Goal: Task Accomplishment & Management: Use online tool/utility

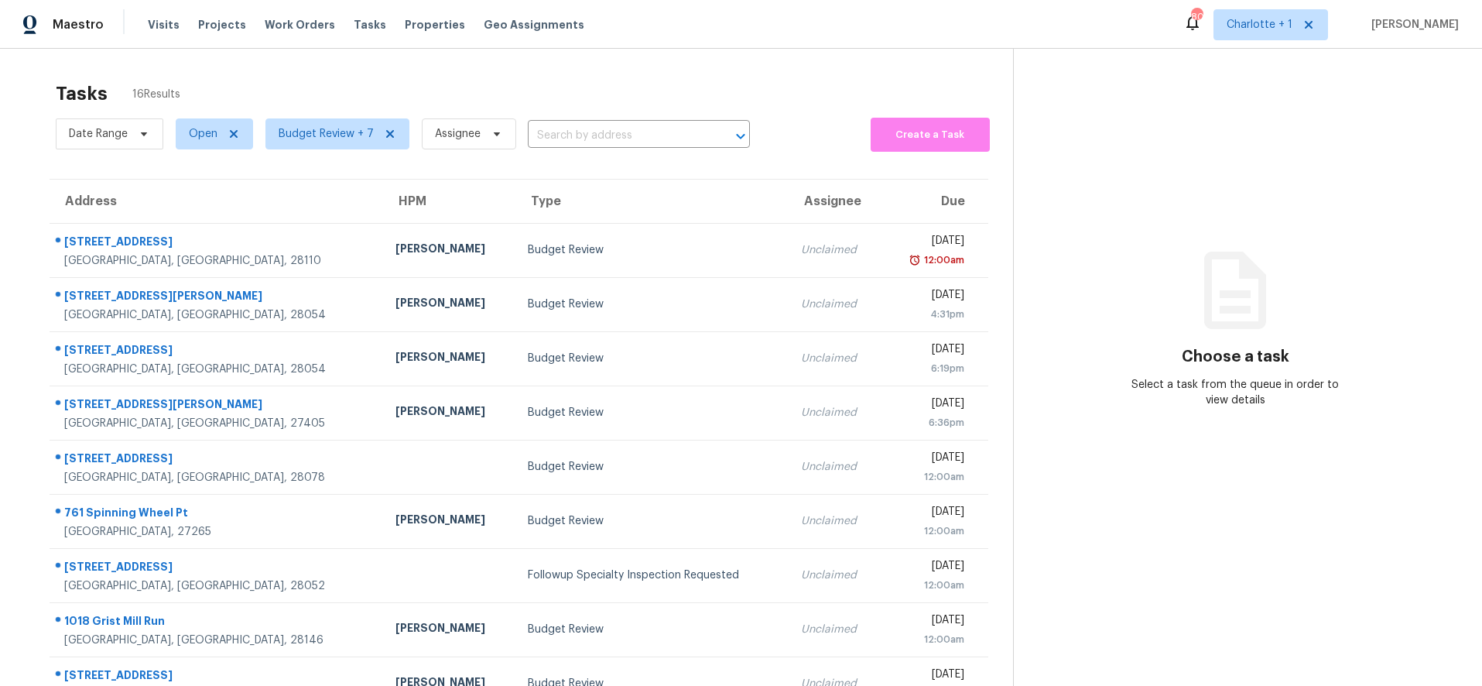
click at [243, 55] on div "Tasks 16 Results Date Range Open Budget Review + 7 Assignee ​ Create a Task Add…" at bounding box center [741, 428] width 1482 height 758
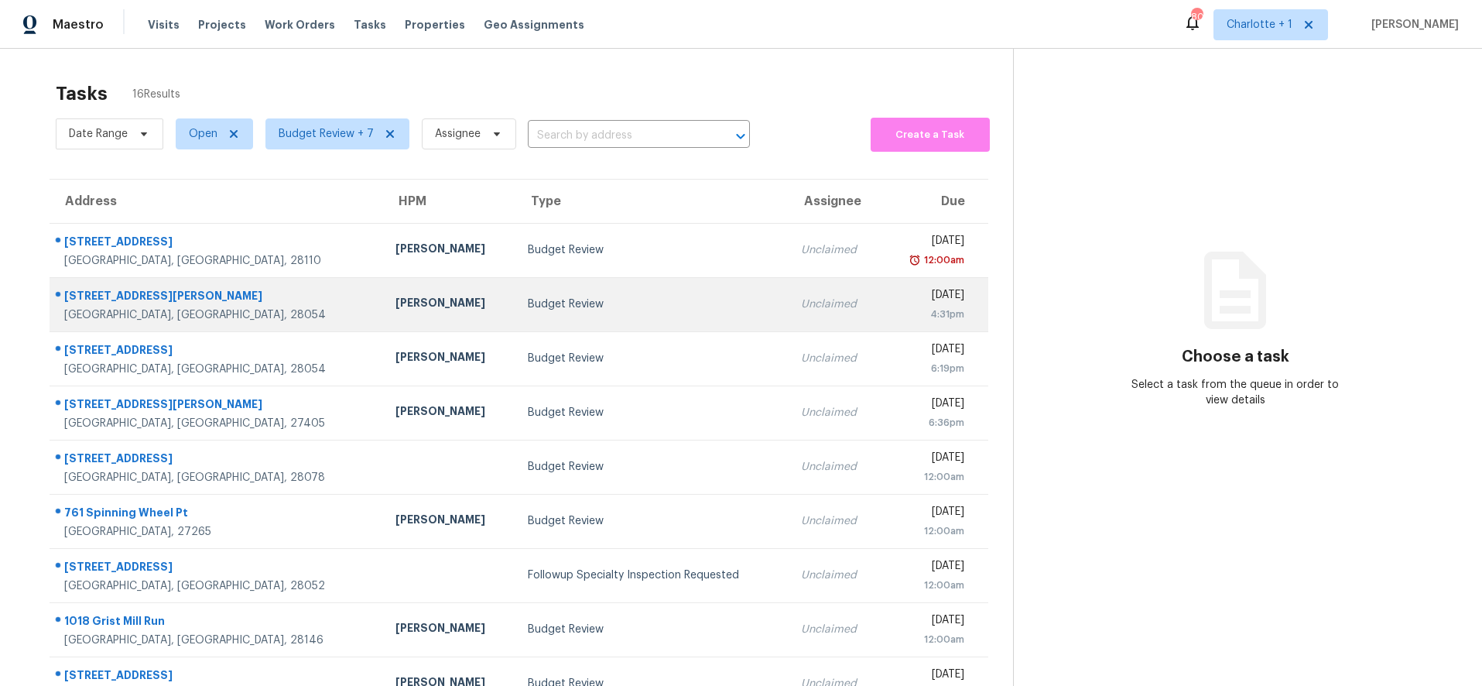
scroll to position [25, 0]
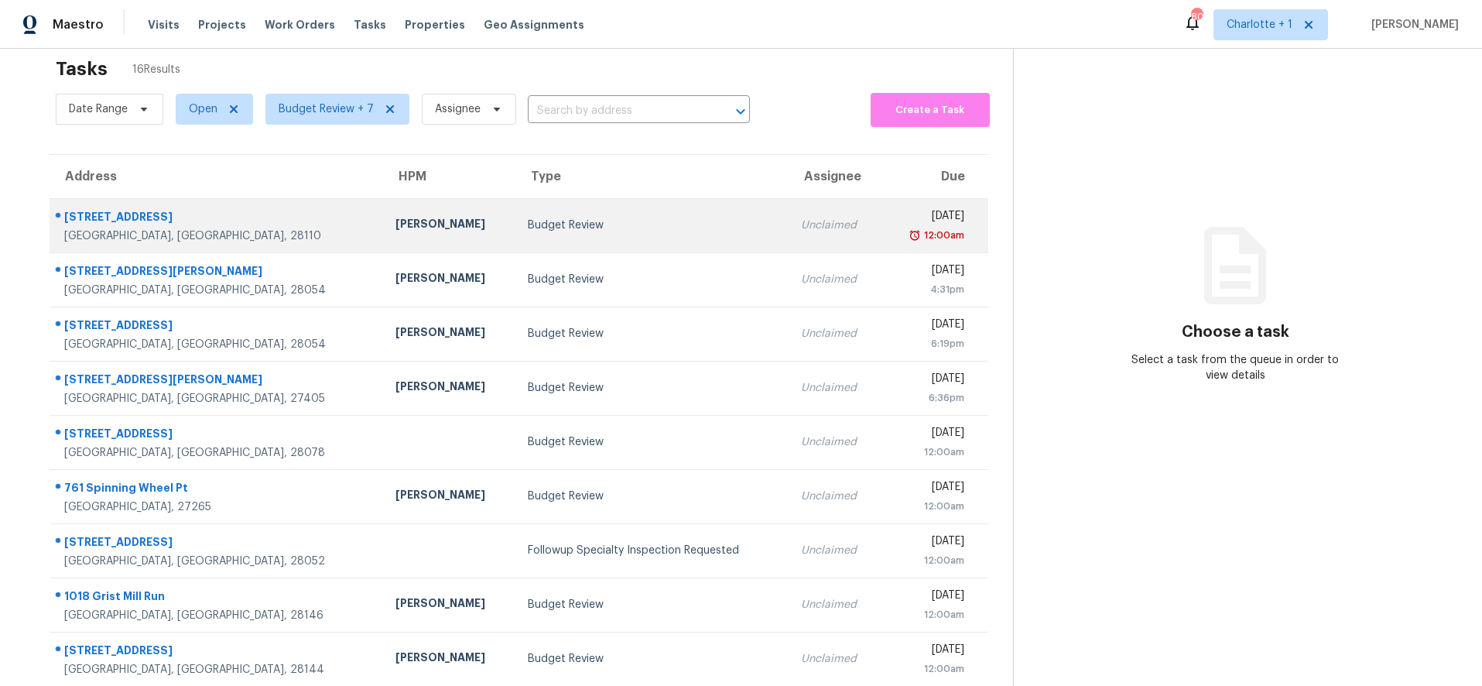
click at [634, 248] on td "Budget Review" at bounding box center [652, 225] width 273 height 54
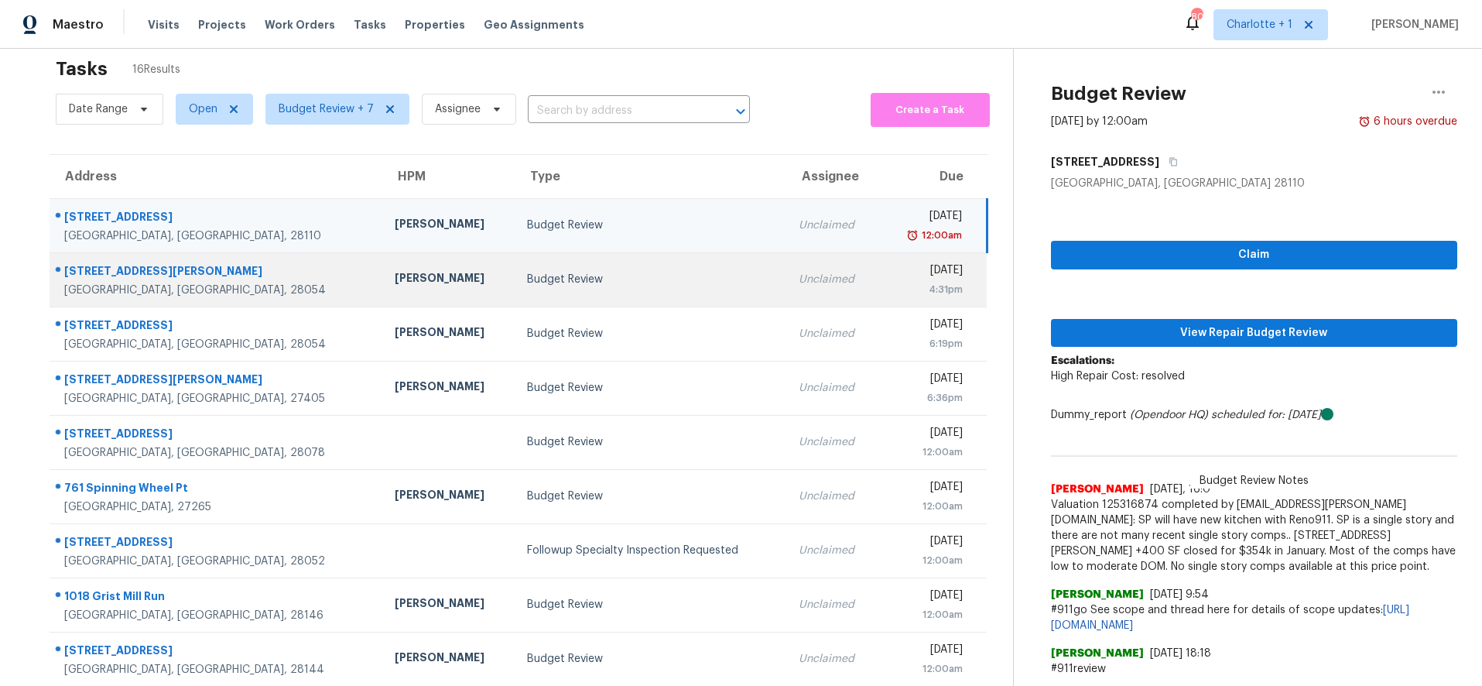
click at [567, 273] on div "Budget Review" at bounding box center [651, 279] width 248 height 15
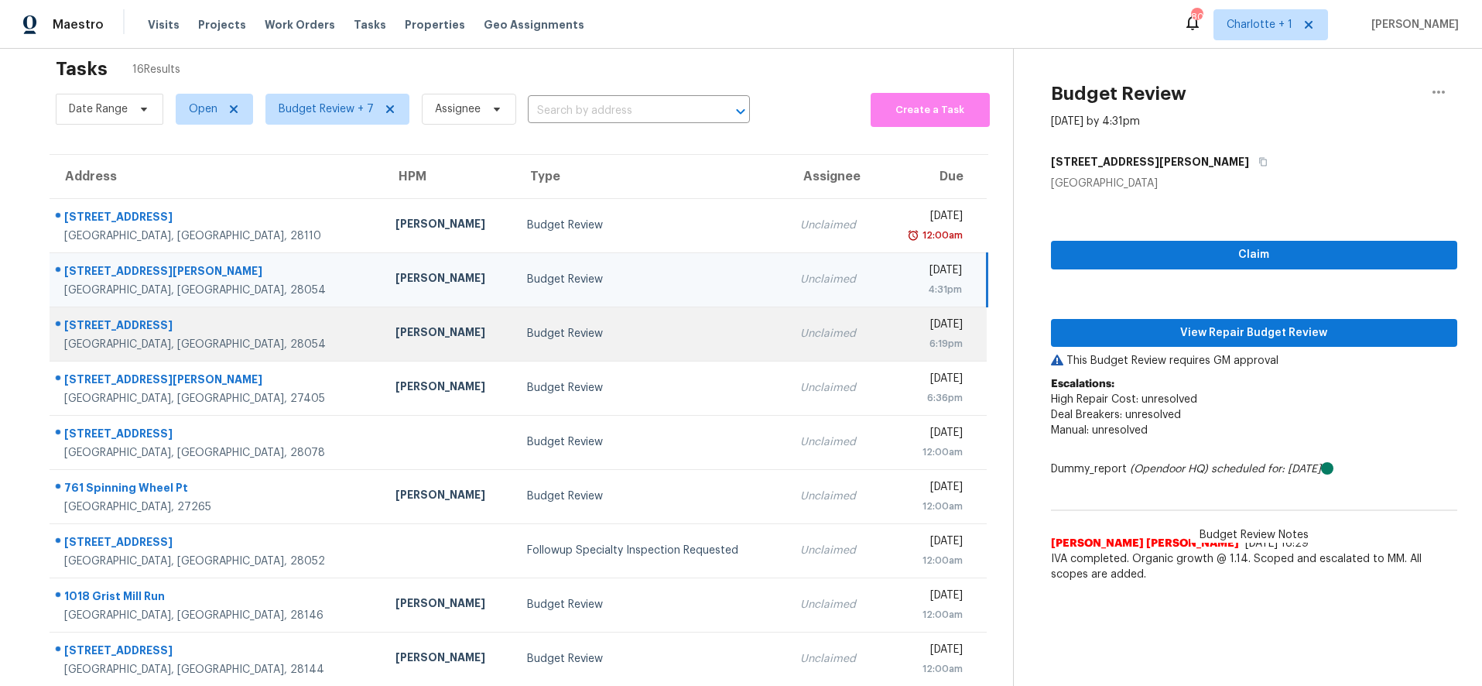
scroll to position [132, 0]
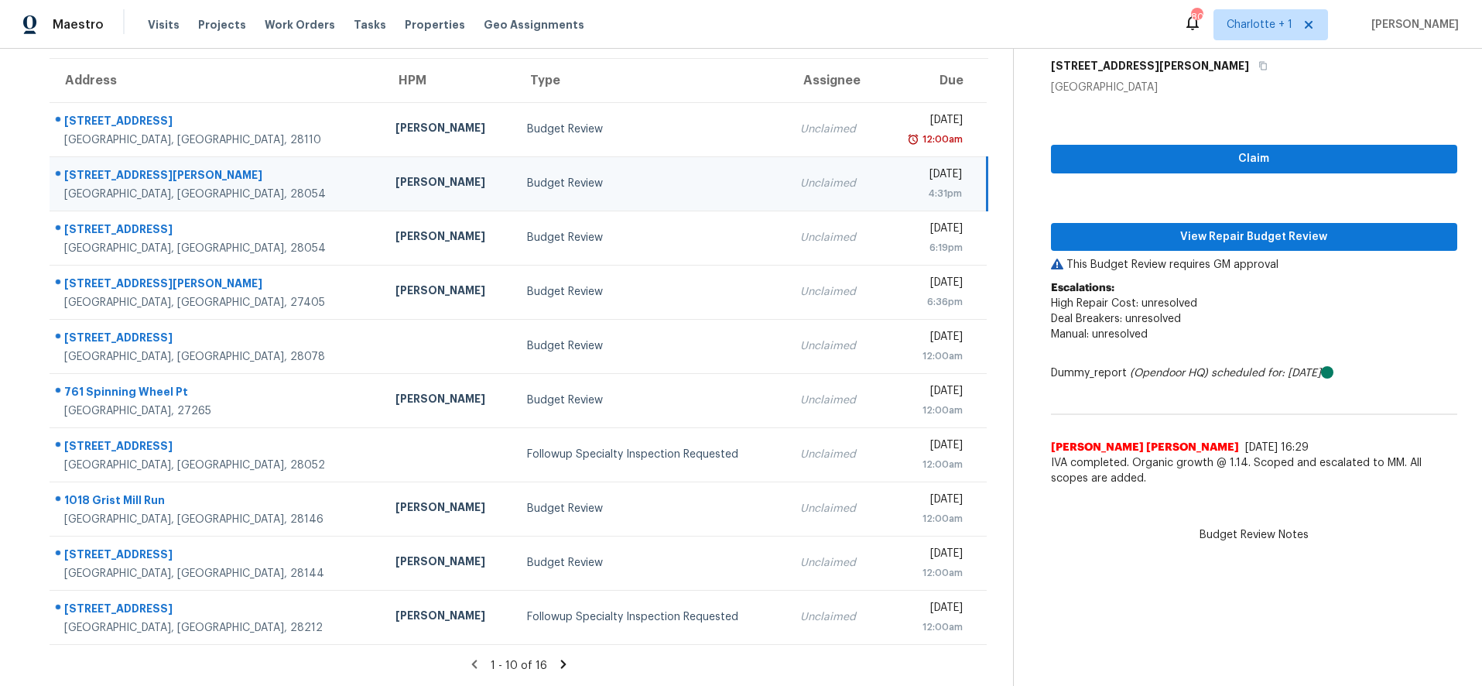
click at [557, 657] on icon at bounding box center [564, 664] width 14 height 14
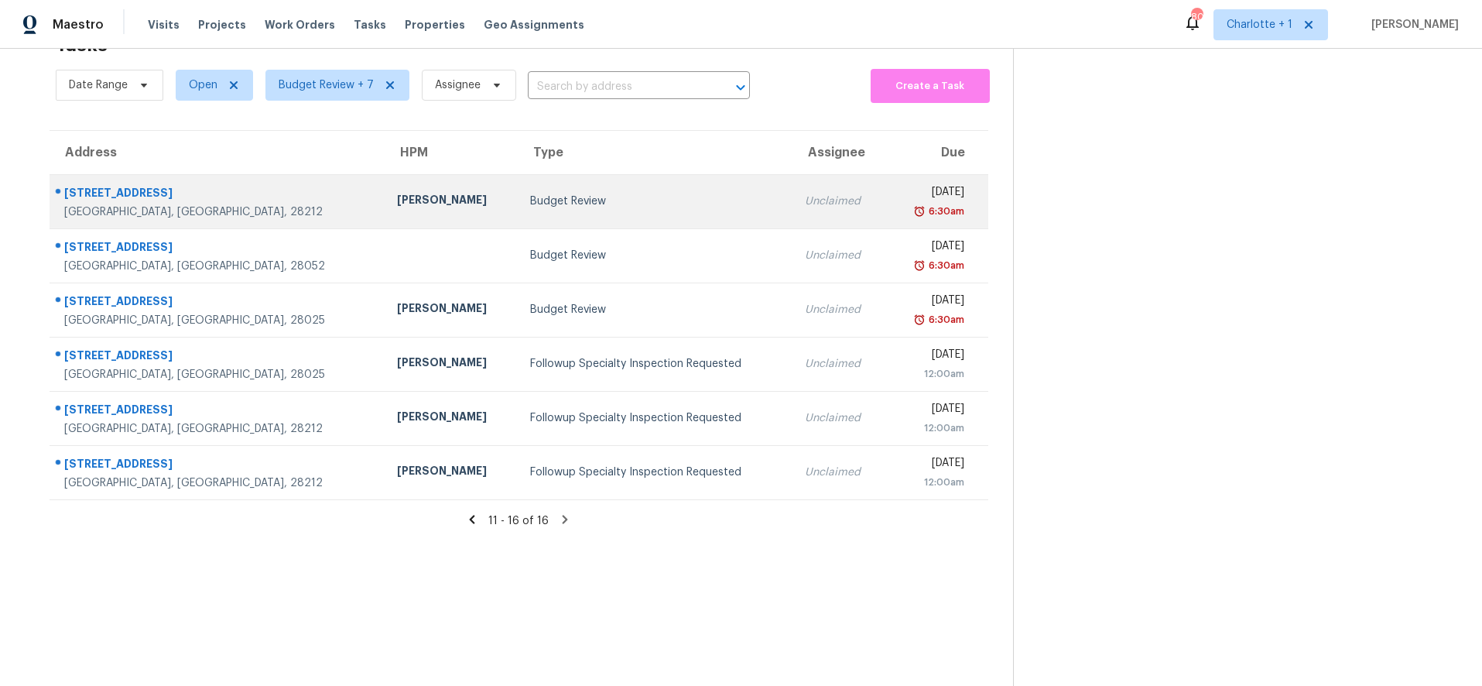
click at [385, 202] on td "[PERSON_NAME]" at bounding box center [451, 201] width 133 height 54
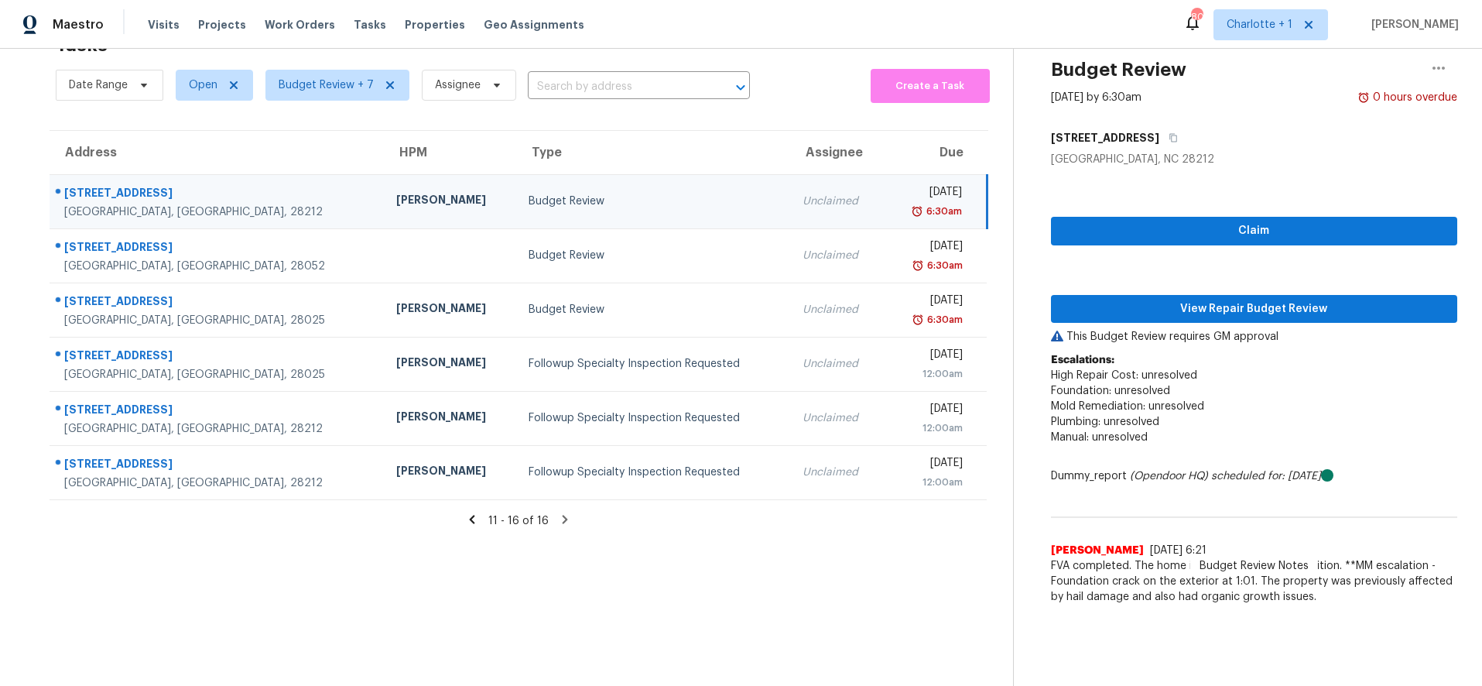
click at [516, 177] on td "Budget Review" at bounding box center [653, 201] width 274 height 54
click at [1133, 300] on span "View Repair Budget Review" at bounding box center [1255, 309] width 382 height 19
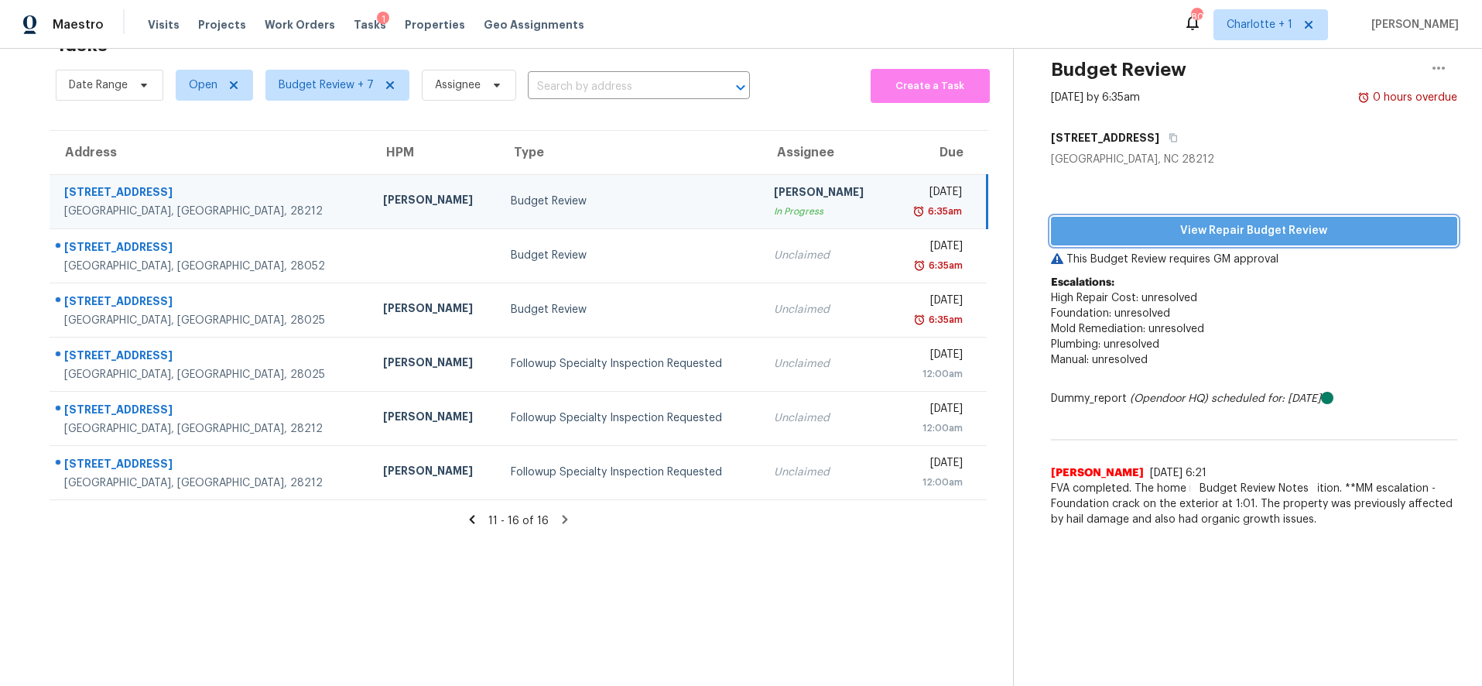
click at [1187, 221] on span "View Repair Budget Review" at bounding box center [1255, 230] width 382 height 19
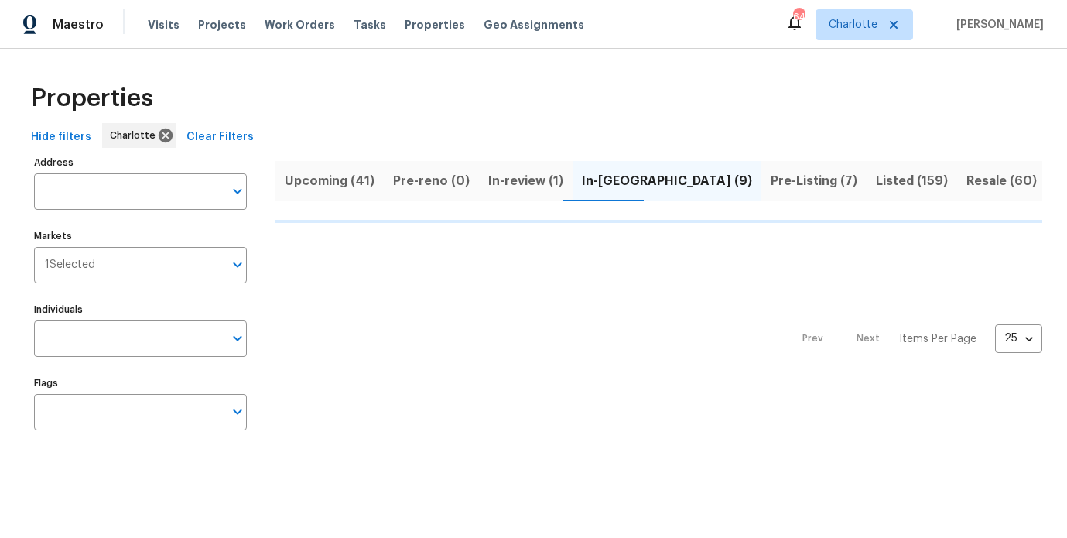
click at [440, 58] on div "Properties Hide filters Charlotte Clear Filters Address Address Markets 1 Selec…" at bounding box center [533, 260] width 1067 height 422
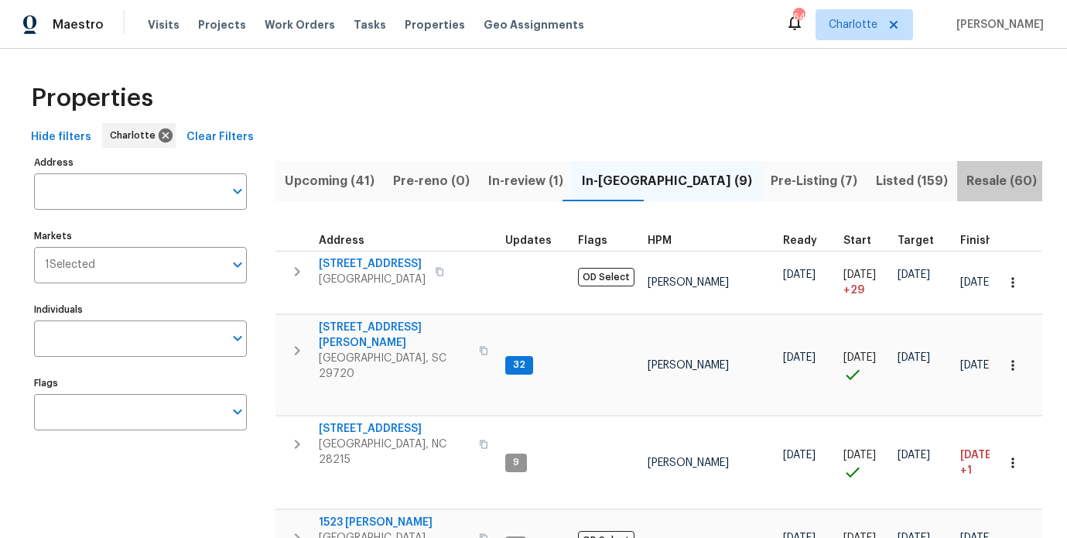
click at [967, 182] on span "Resale (60)" at bounding box center [1002, 181] width 70 height 22
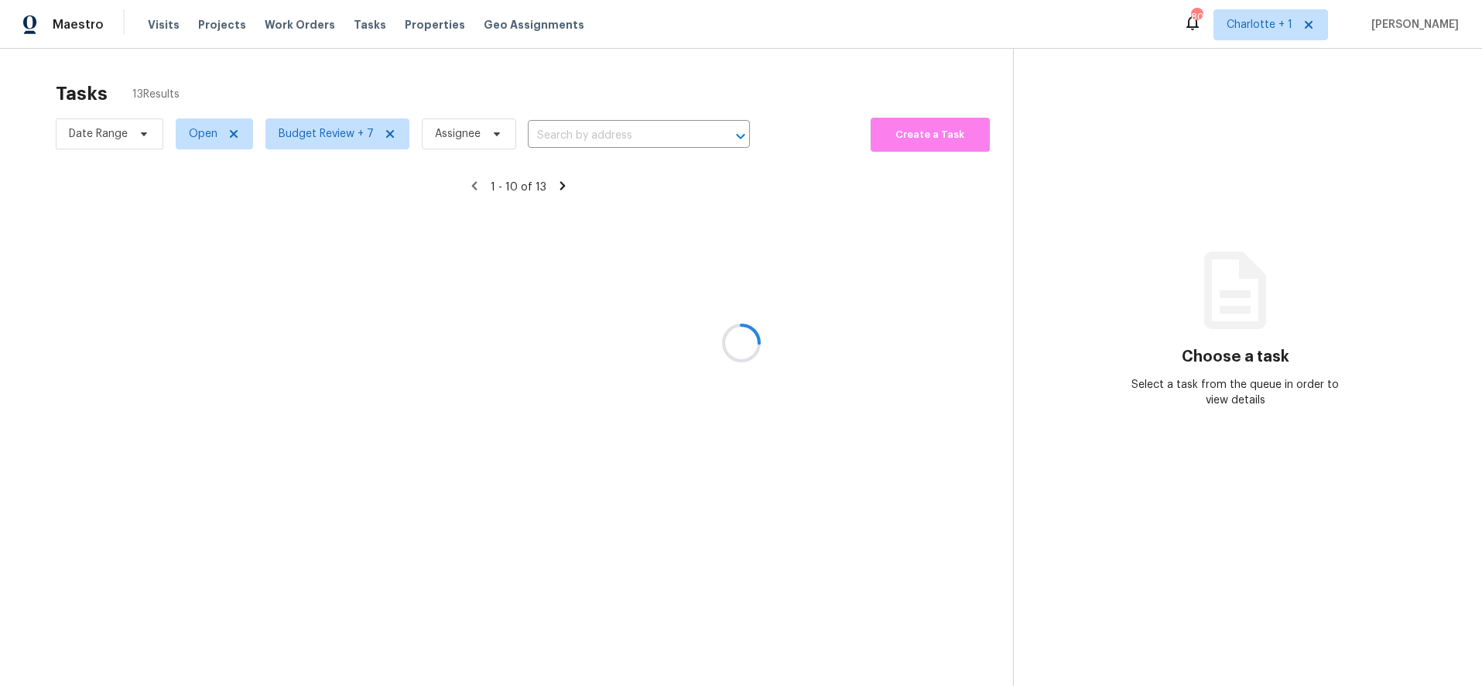
click at [208, 67] on div at bounding box center [741, 343] width 1482 height 686
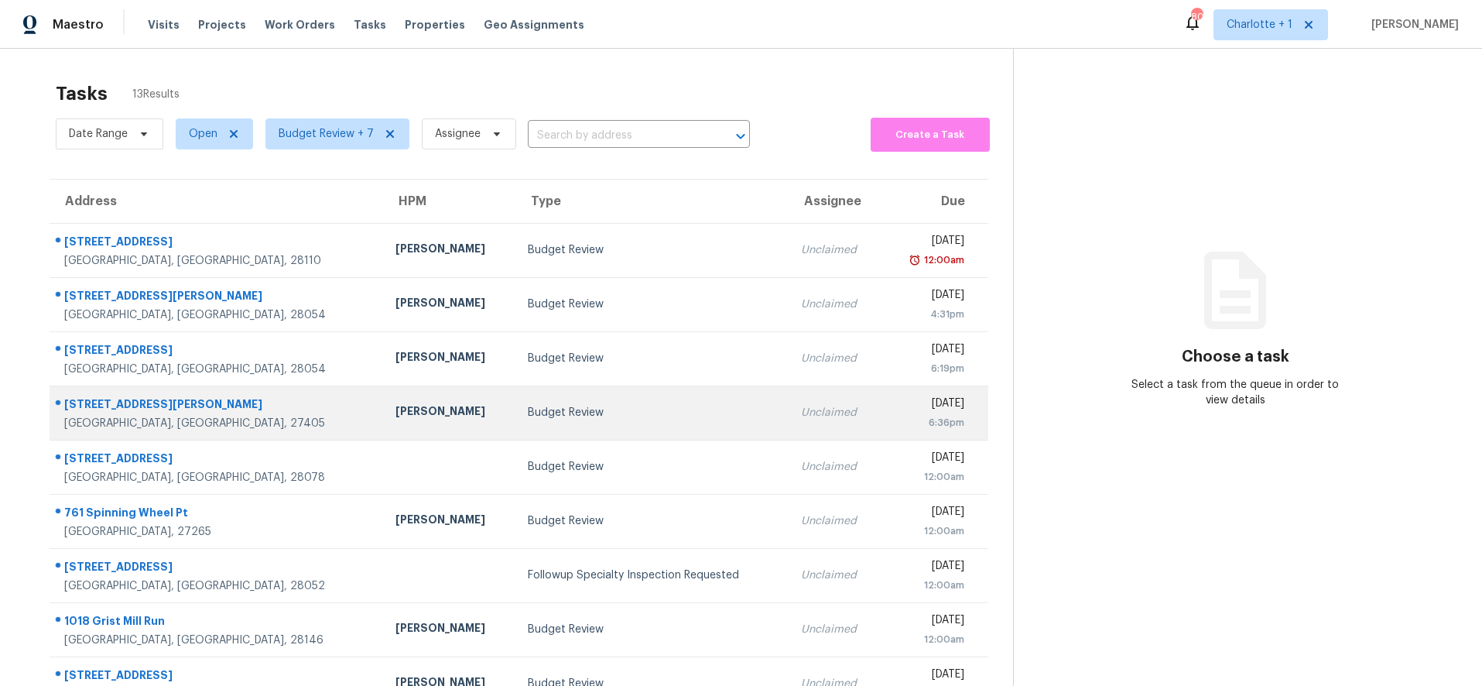
scroll to position [132, 0]
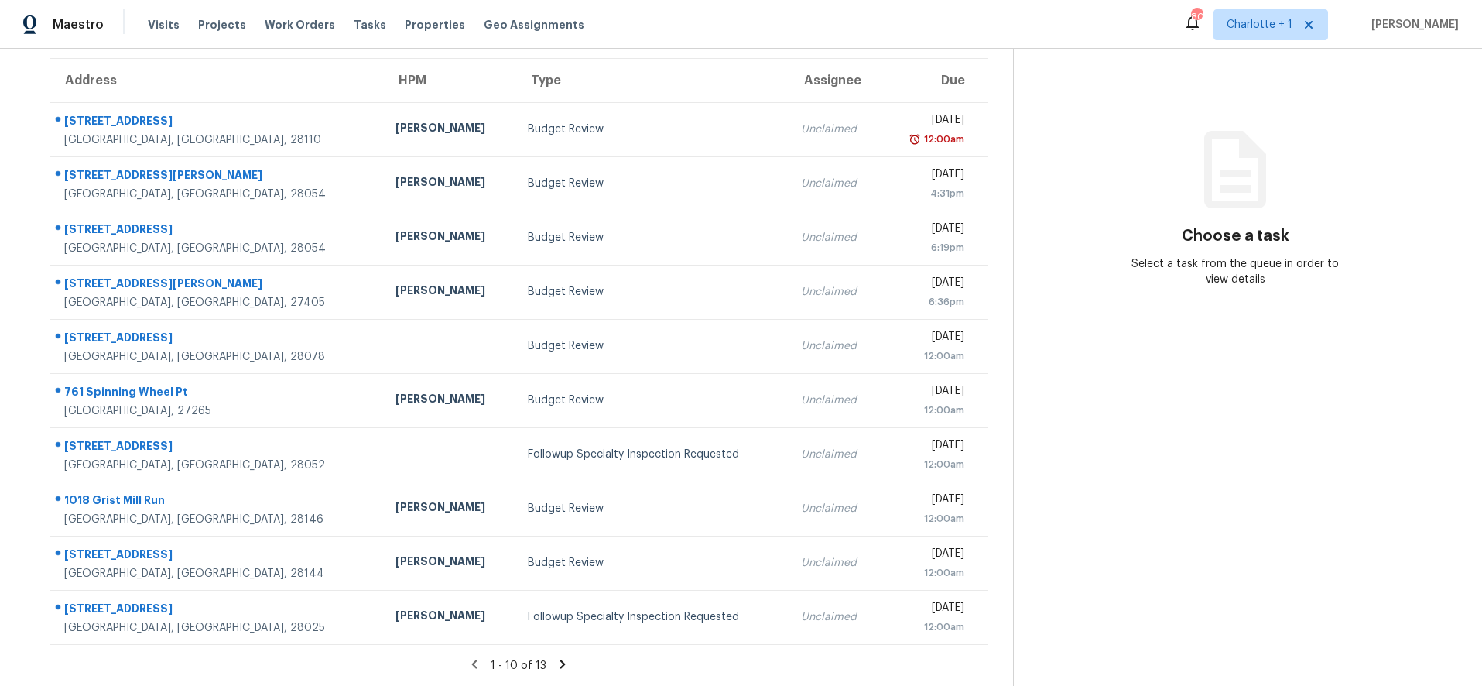
click at [560, 660] on icon at bounding box center [562, 664] width 5 height 9
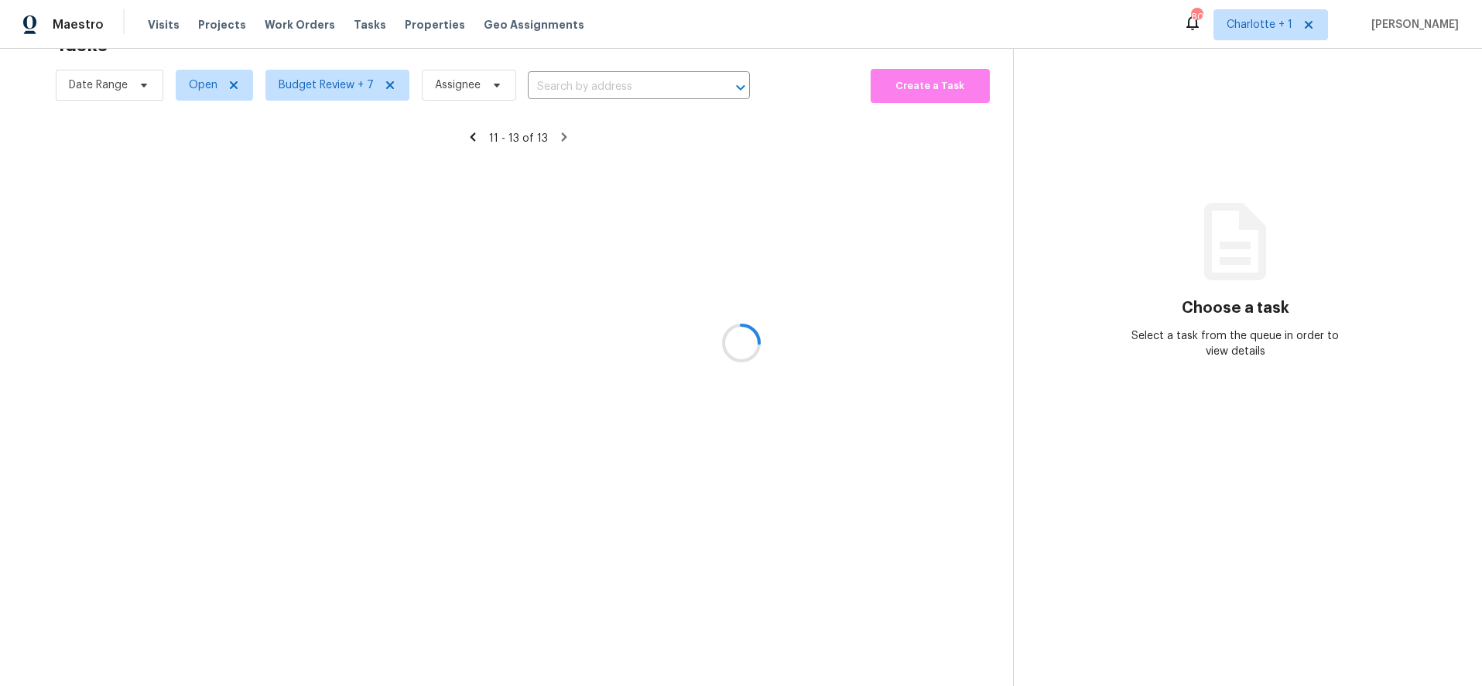
scroll to position [60, 0]
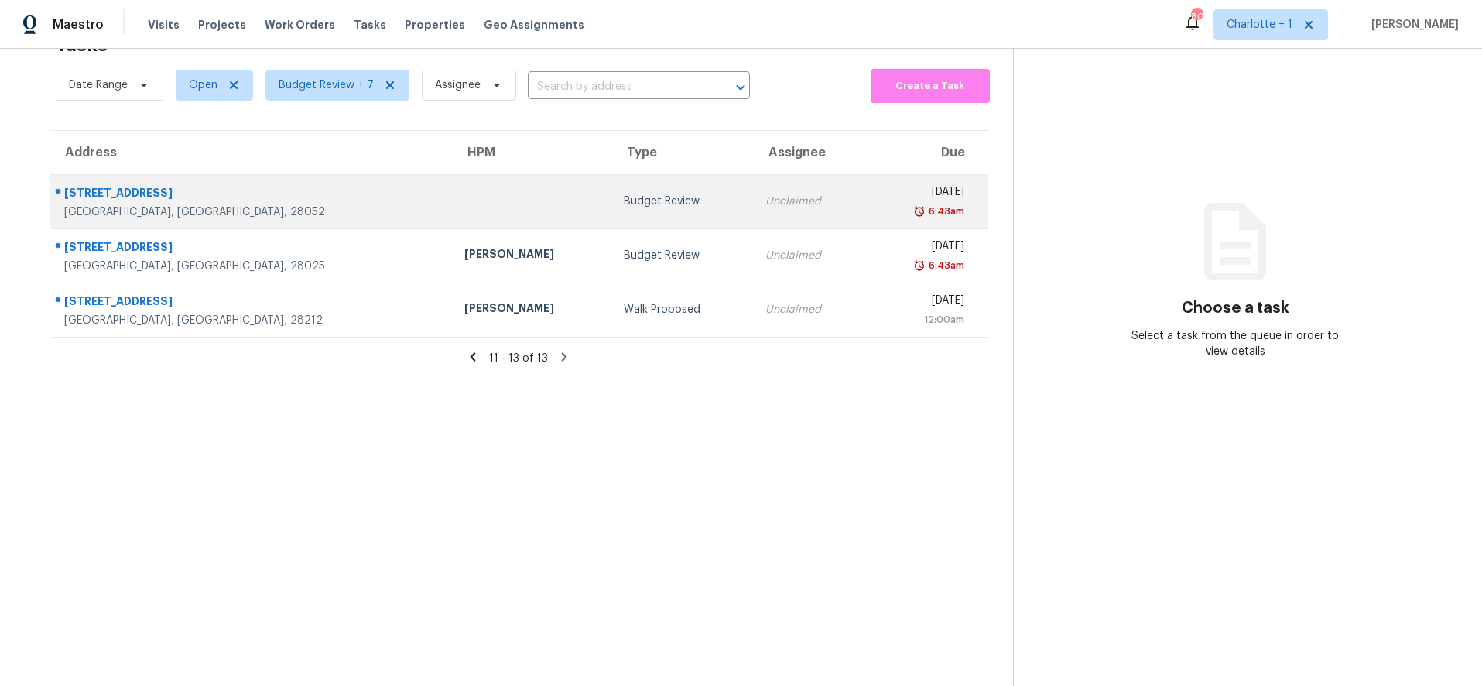
click at [245, 174] on td "1209 S South St Gastonia, NC, 28052" at bounding box center [251, 201] width 403 height 54
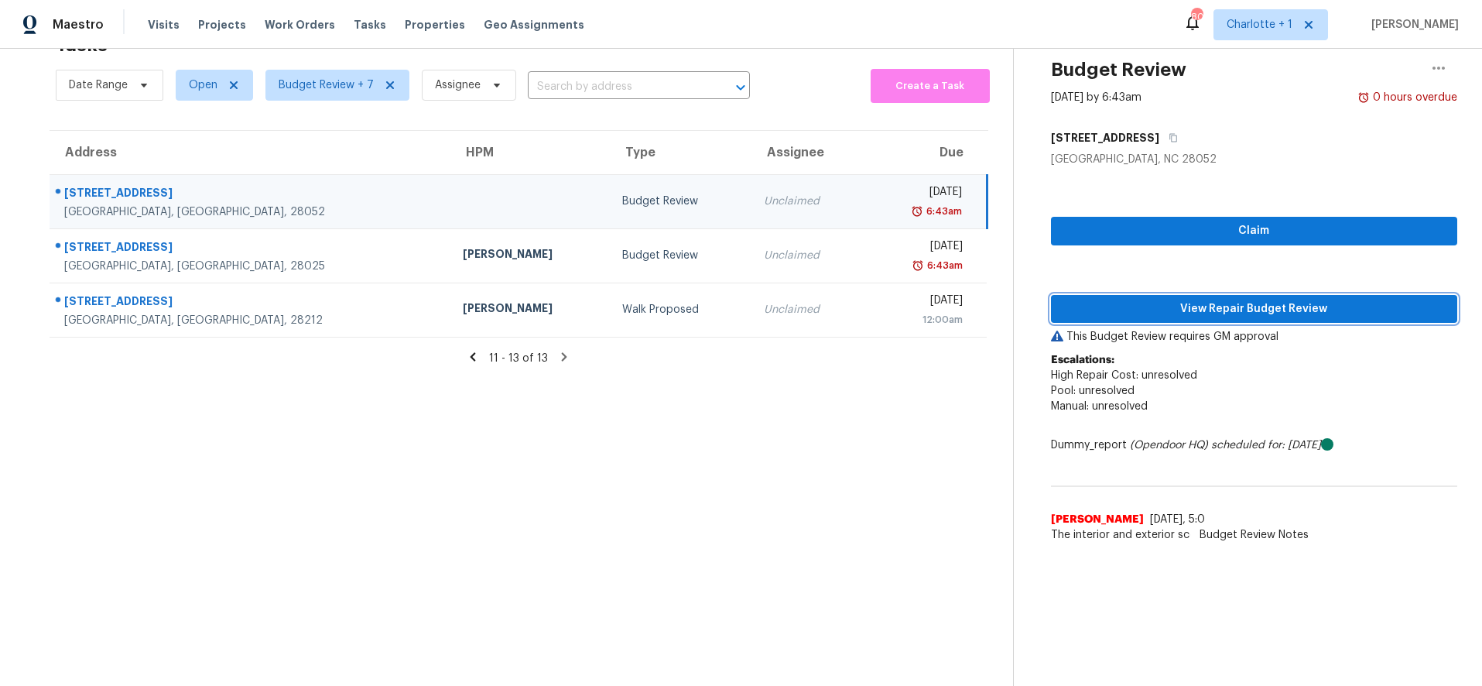
click at [1256, 300] on span "View Repair Budget Review" at bounding box center [1255, 309] width 382 height 19
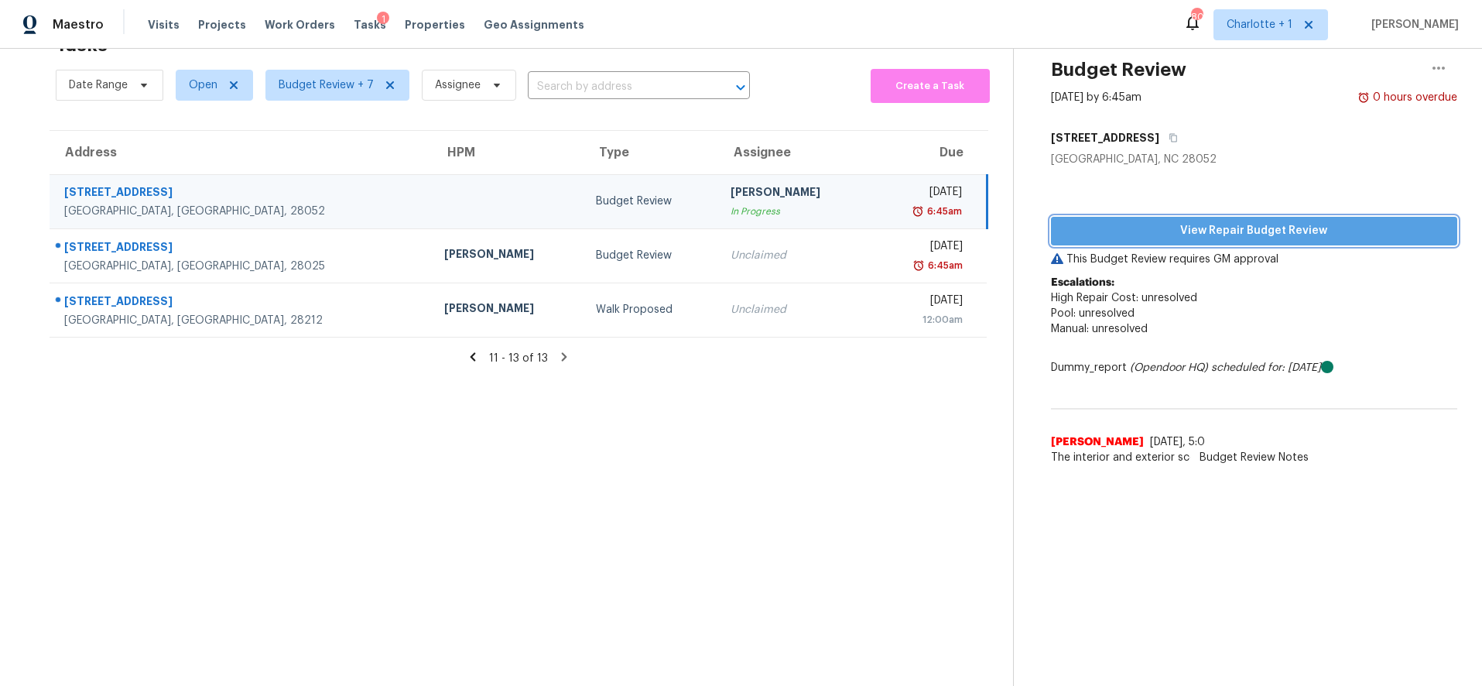
click at [1242, 223] on span "View Repair Budget Review" at bounding box center [1255, 230] width 382 height 19
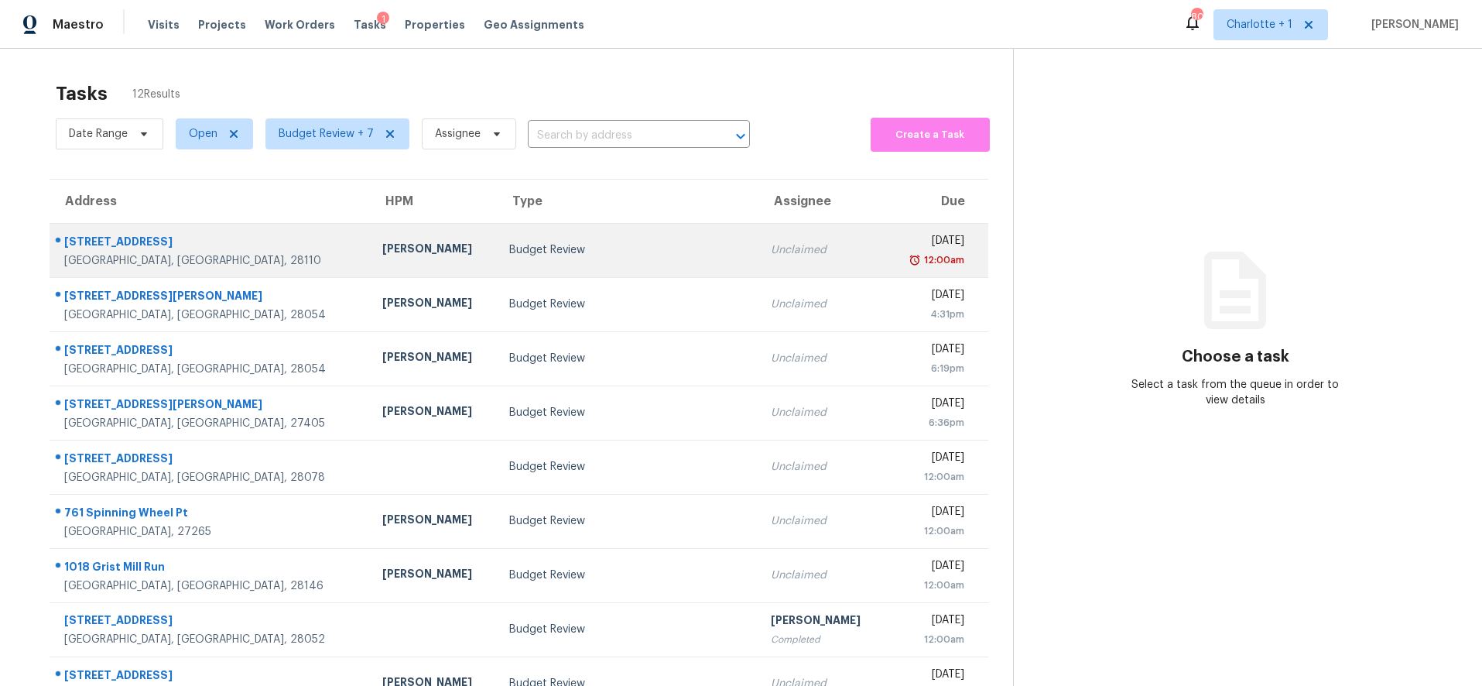
scroll to position [132, 0]
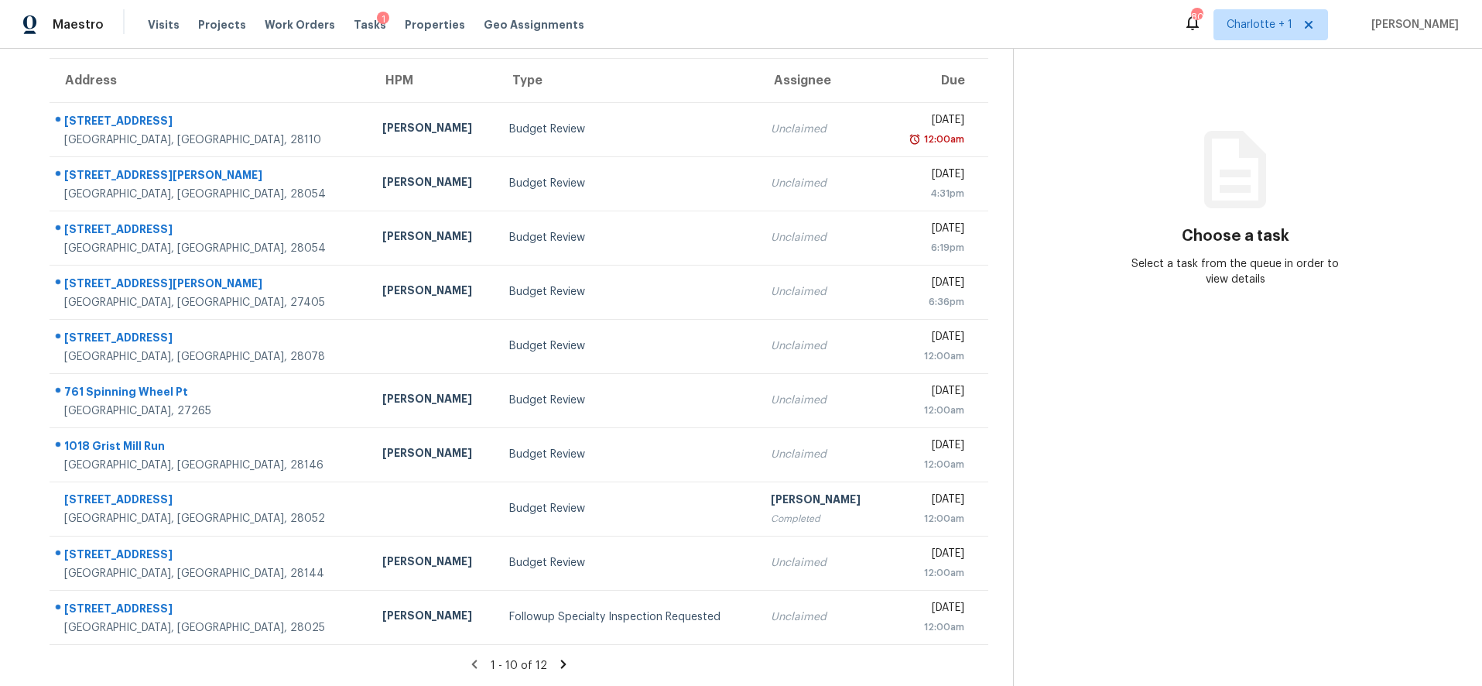
click at [557, 657] on icon at bounding box center [564, 664] width 14 height 14
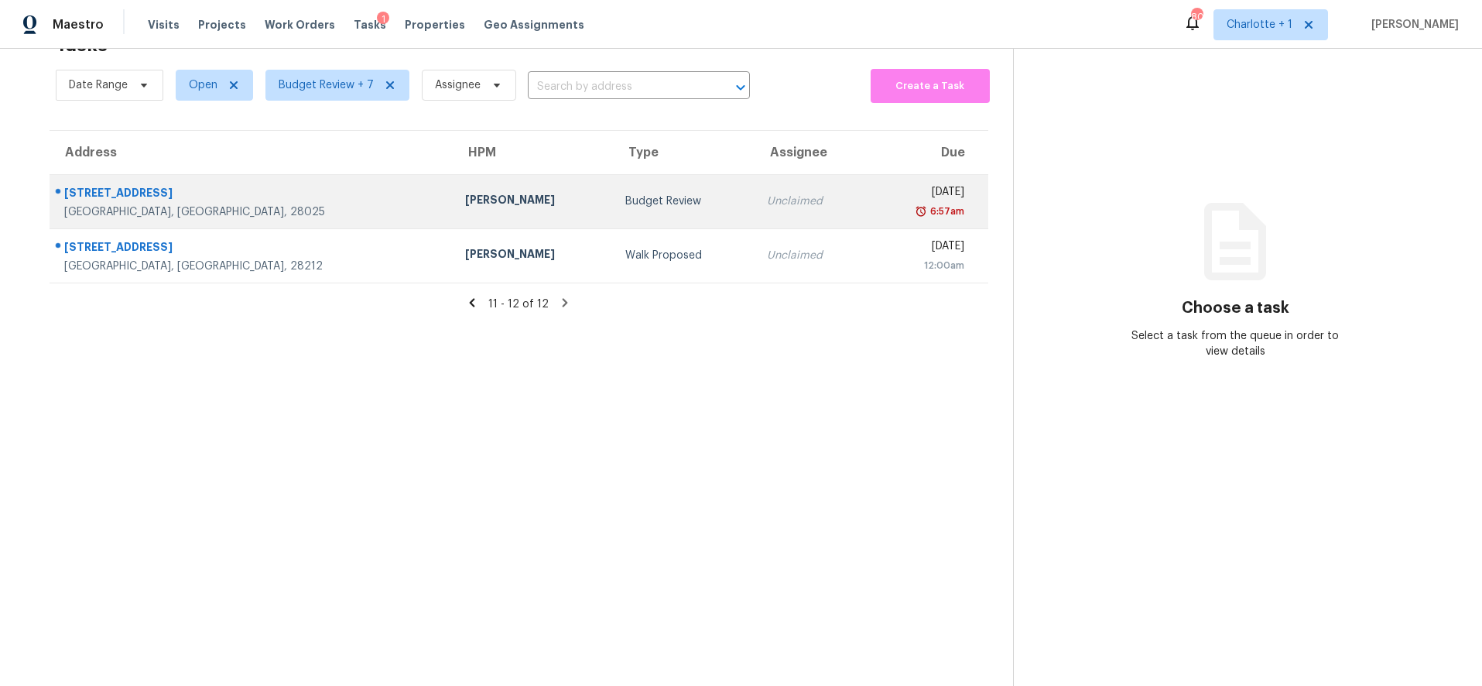
click at [192, 187] on div "[STREET_ADDRESS]" at bounding box center [252, 194] width 376 height 19
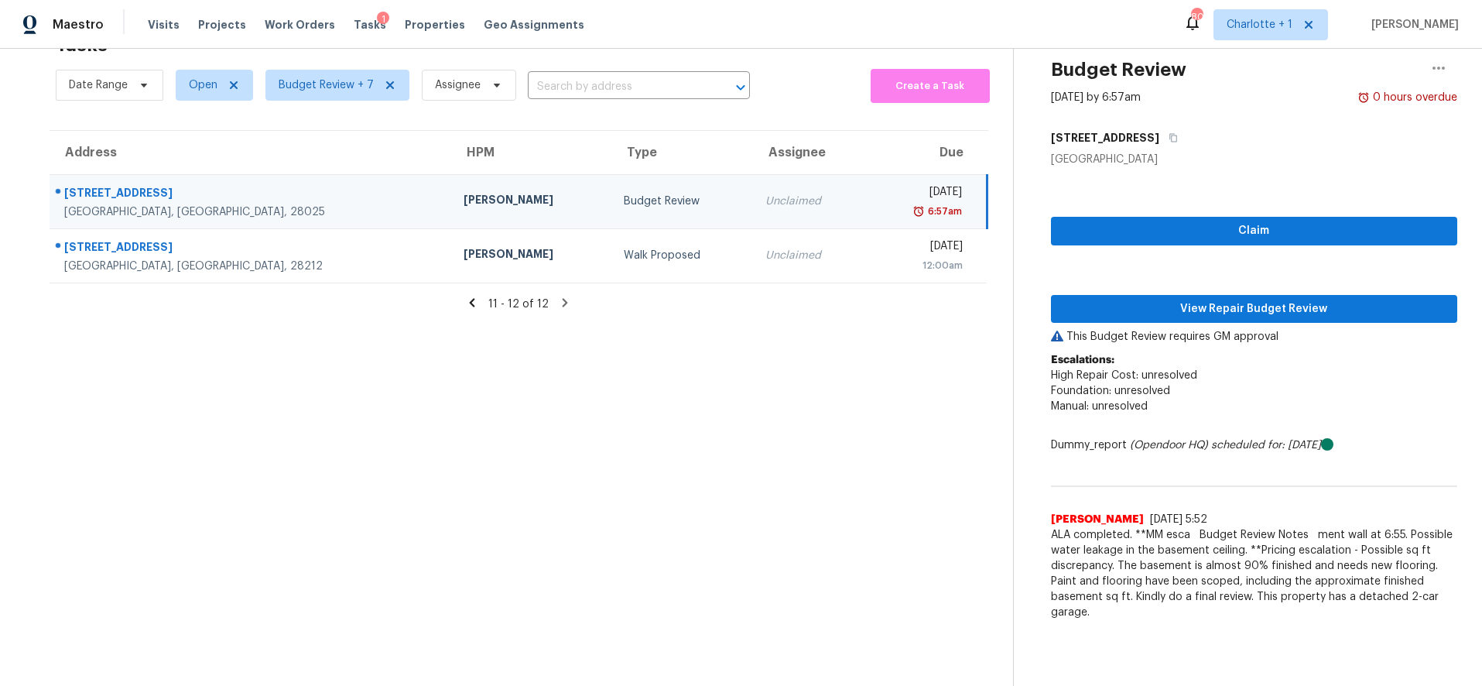
drag, startPoint x: 673, startPoint y: 206, endPoint x: 701, endPoint y: 207, distance: 27.9
click at [753, 205] on td "Unclaimed" at bounding box center [809, 201] width 112 height 54
click at [1232, 300] on span "View Repair Budget Review" at bounding box center [1255, 309] width 382 height 19
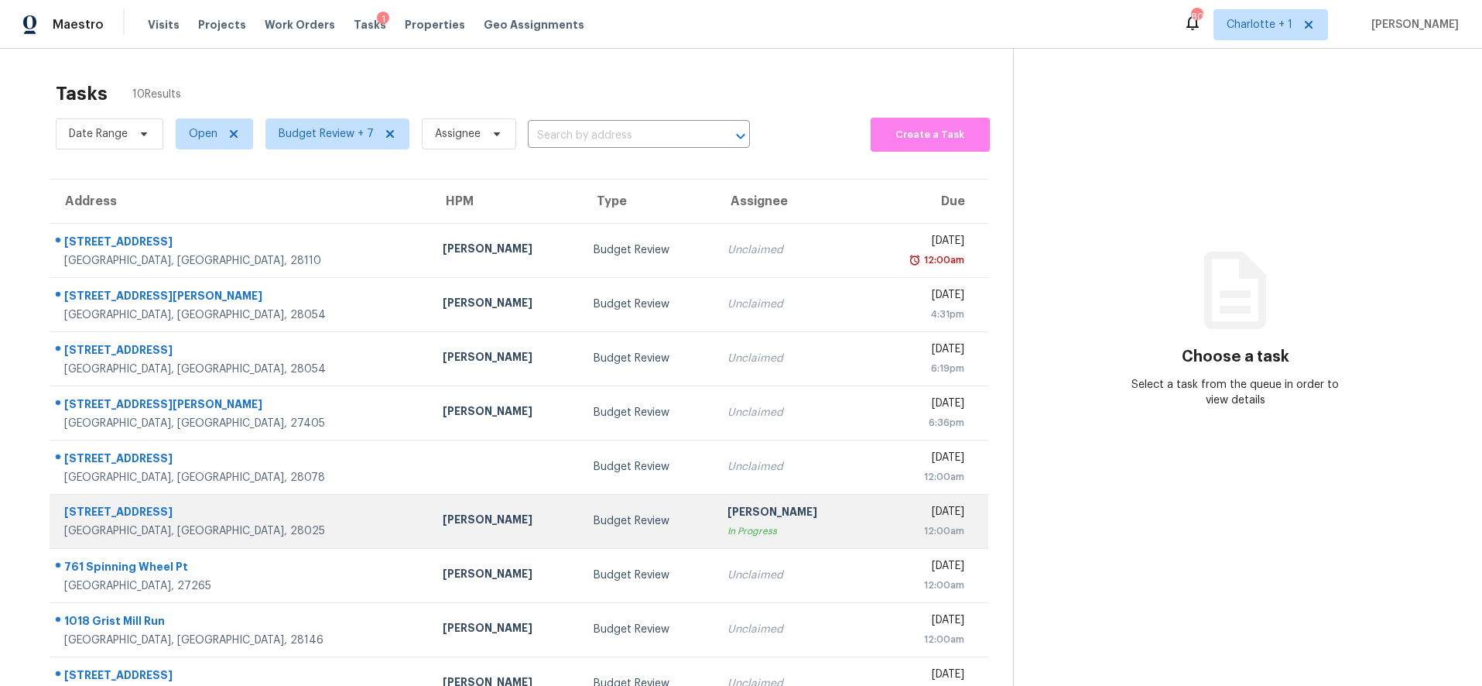
click at [287, 502] on td "[STREET_ADDRESS]" at bounding box center [240, 521] width 381 height 54
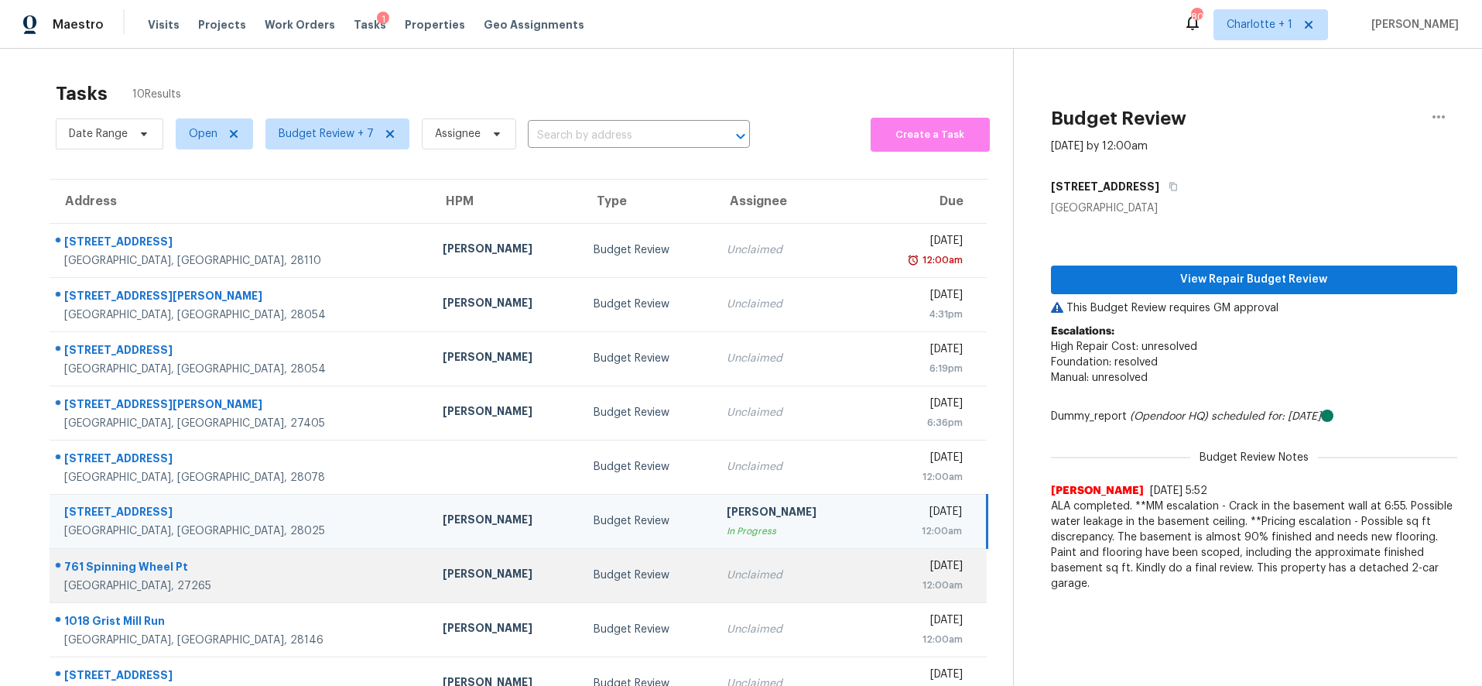
scroll to position [103, 0]
